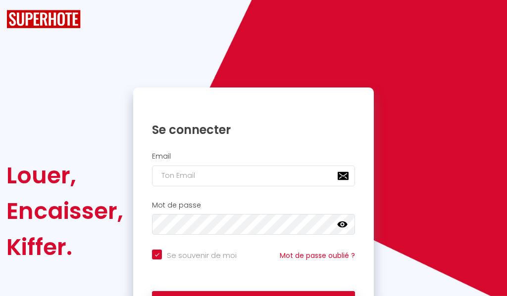
checkbox input "true"
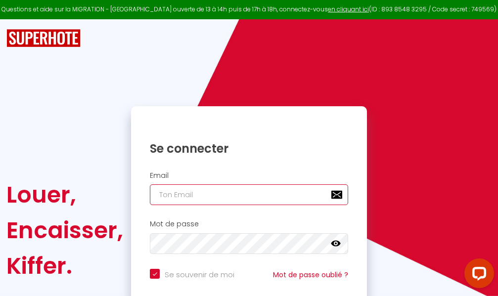
click at [275, 196] on input "email" at bounding box center [249, 195] width 198 height 21
type input "m"
checkbox input "true"
type input "ma"
checkbox input "true"
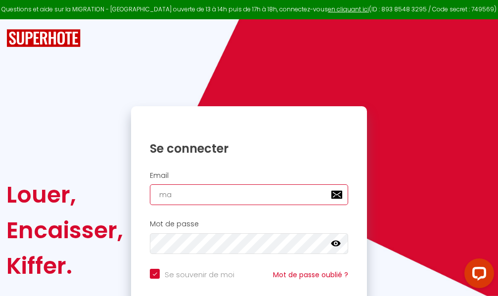
type input "mar"
checkbox input "true"
type input "marc"
checkbox input "true"
type input "marcd"
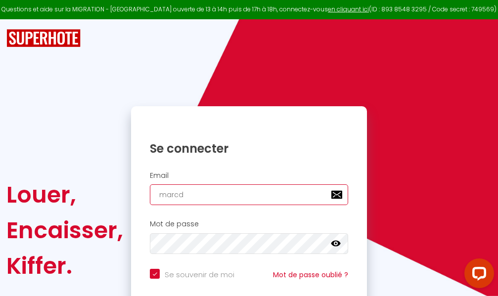
checkbox input "true"
type input "marcdp"
checkbox input "true"
type input "marcdpo"
checkbox input "true"
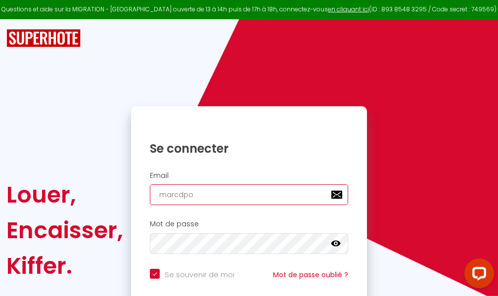
type input "marcdpoz"
checkbox input "true"
type input "marcdpoz."
checkbox input "true"
type input "marcdpoz.l"
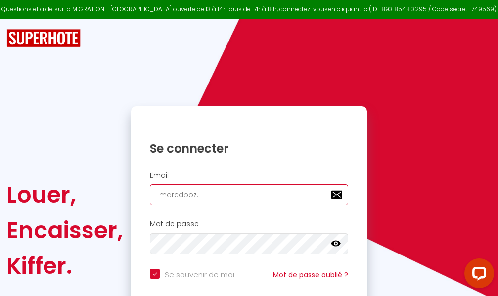
checkbox input "true"
type input "marcdpoz.lo"
checkbox input "true"
type input "marcdpoz.loc"
checkbox input "true"
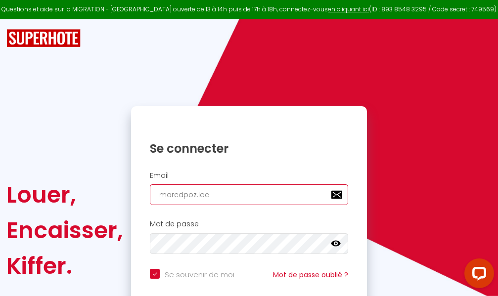
type input "marcdpoz.loca"
checkbox input "true"
type input "marcdpoz.locat"
checkbox input "true"
type input "marcdpoz.locati"
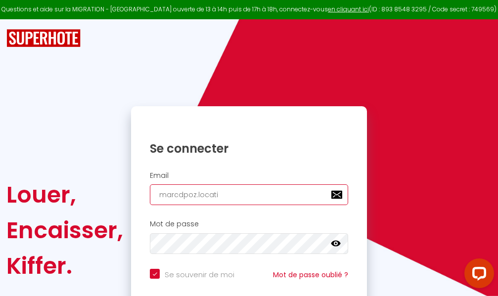
checkbox input "true"
type input "marcdpoz.locatio"
checkbox input "true"
type input "marcdpoz.location"
checkbox input "true"
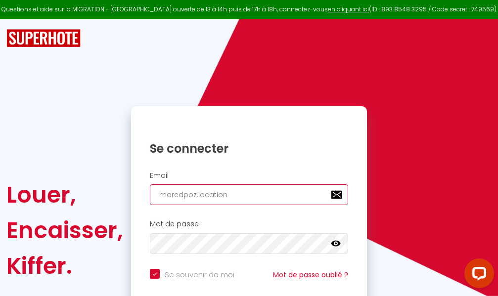
type input "marcdpoz.location@"
checkbox input "true"
type input "marcdpoz.location@g"
checkbox input "true"
type input "marcdpoz.location@gm"
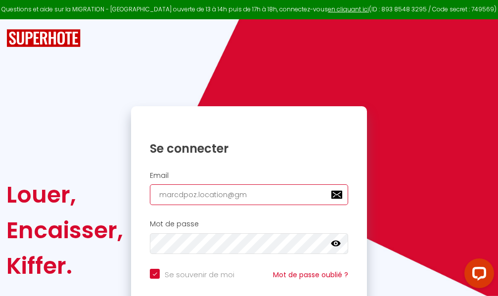
checkbox input "true"
type input "marcdpoz.location@gma"
checkbox input "true"
type input "marcdpoz.location@gmai"
checkbox input "true"
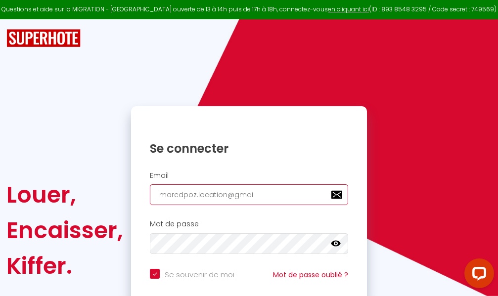
type input "[EMAIL_ADDRESS]"
checkbox input "true"
type input "[EMAIL_ADDRESS]."
checkbox input "true"
type input "marcdpoz.location@gmail.c"
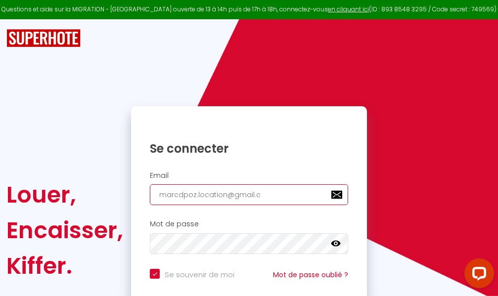
checkbox input "true"
type input "[EMAIL_ADDRESS][DOMAIN_NAME]"
checkbox input "true"
type input "[EMAIL_ADDRESS][DOMAIN_NAME]"
checkbox input "true"
